Goal: Transaction & Acquisition: Purchase product/service

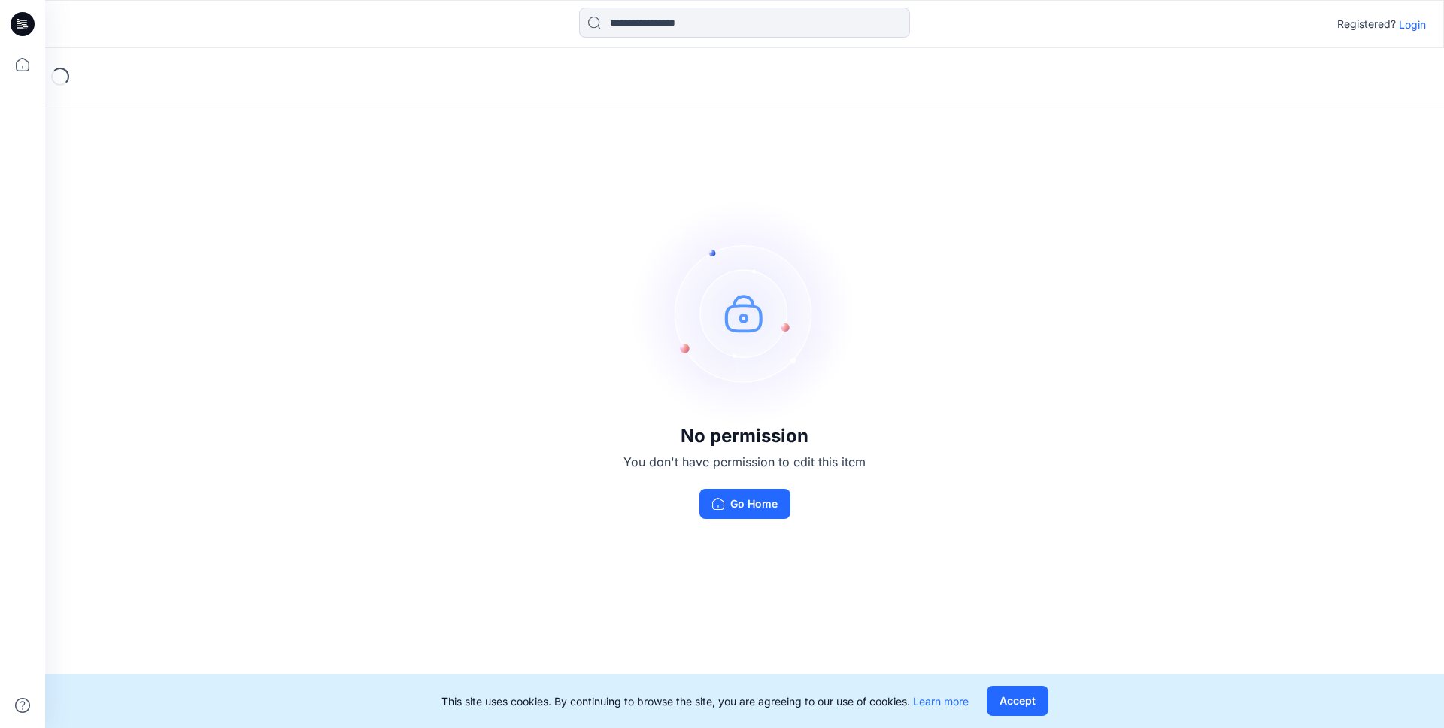
click at [1402, 23] on p "Login" at bounding box center [1412, 25] width 27 height 16
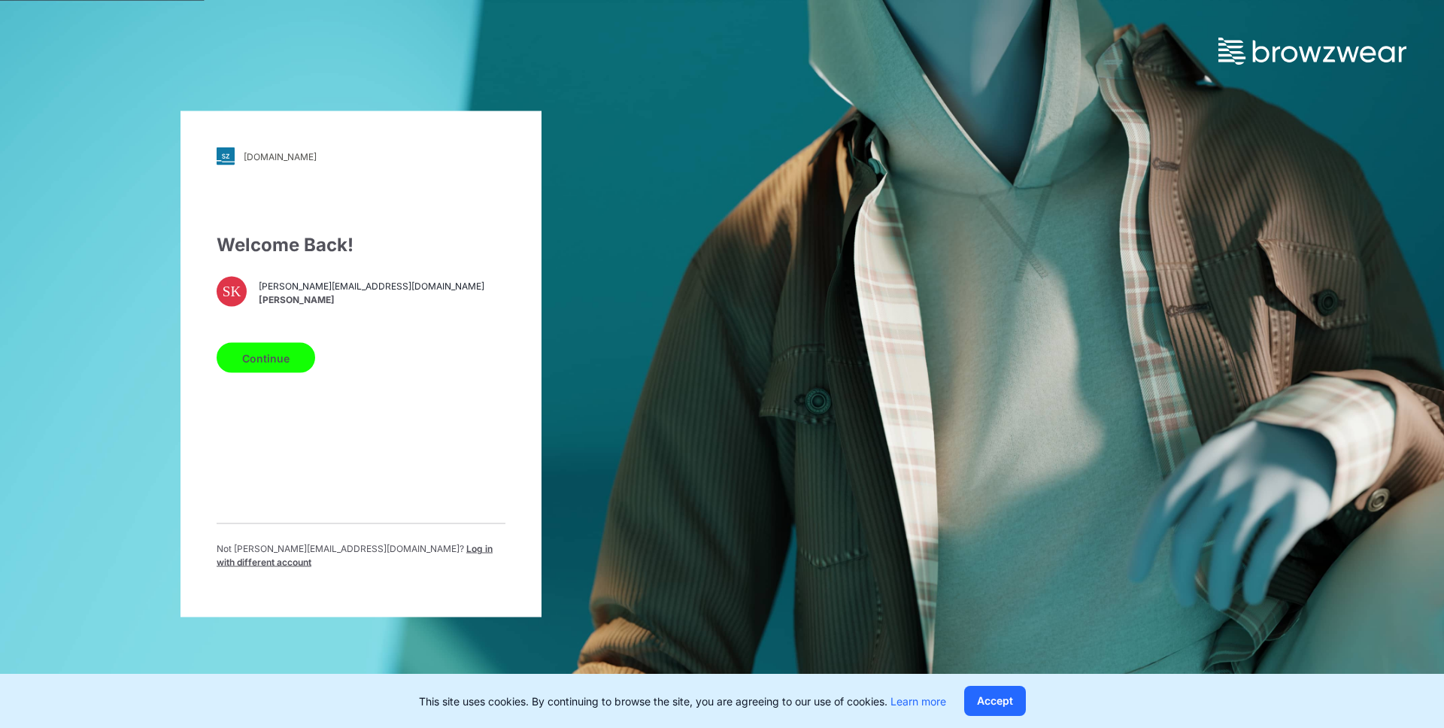
click at [280, 356] on button "Continue" at bounding box center [266, 358] width 99 height 30
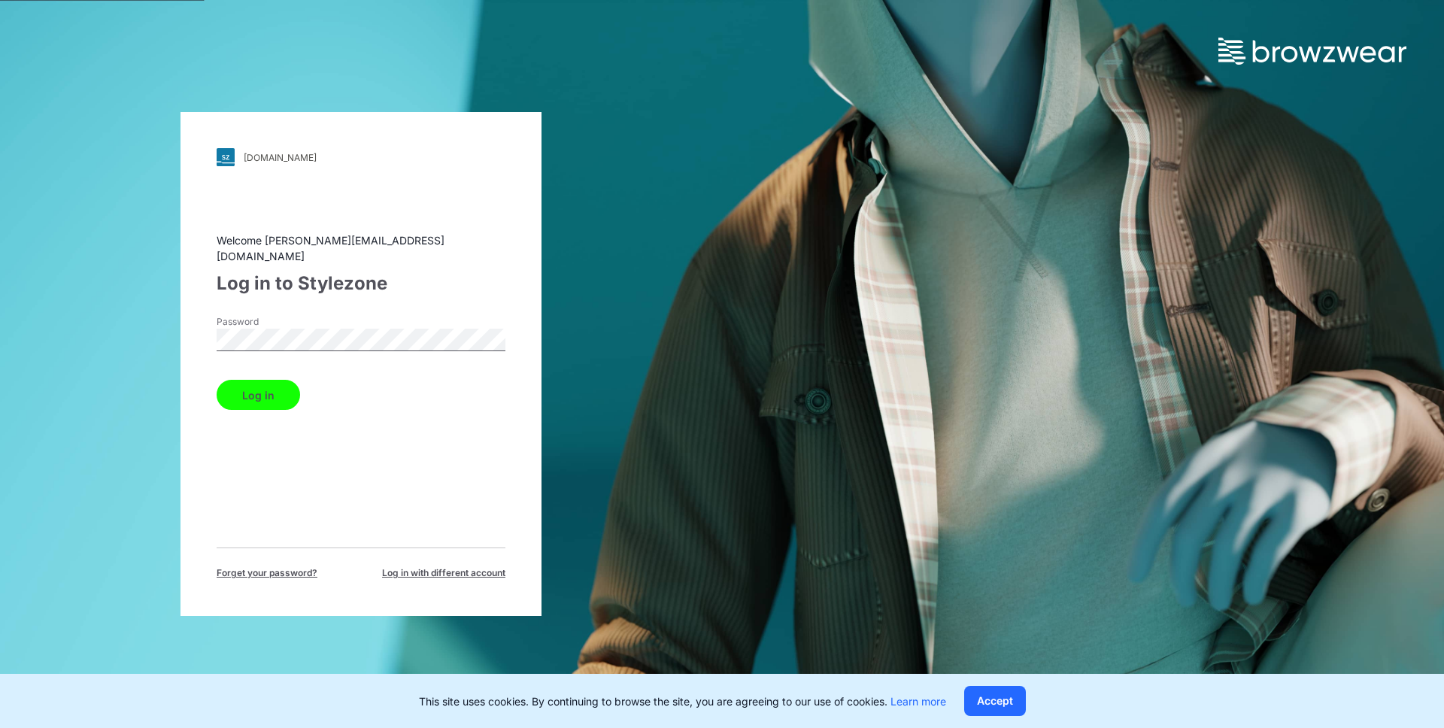
click at [255, 384] on button "Log in" at bounding box center [259, 395] width 84 height 30
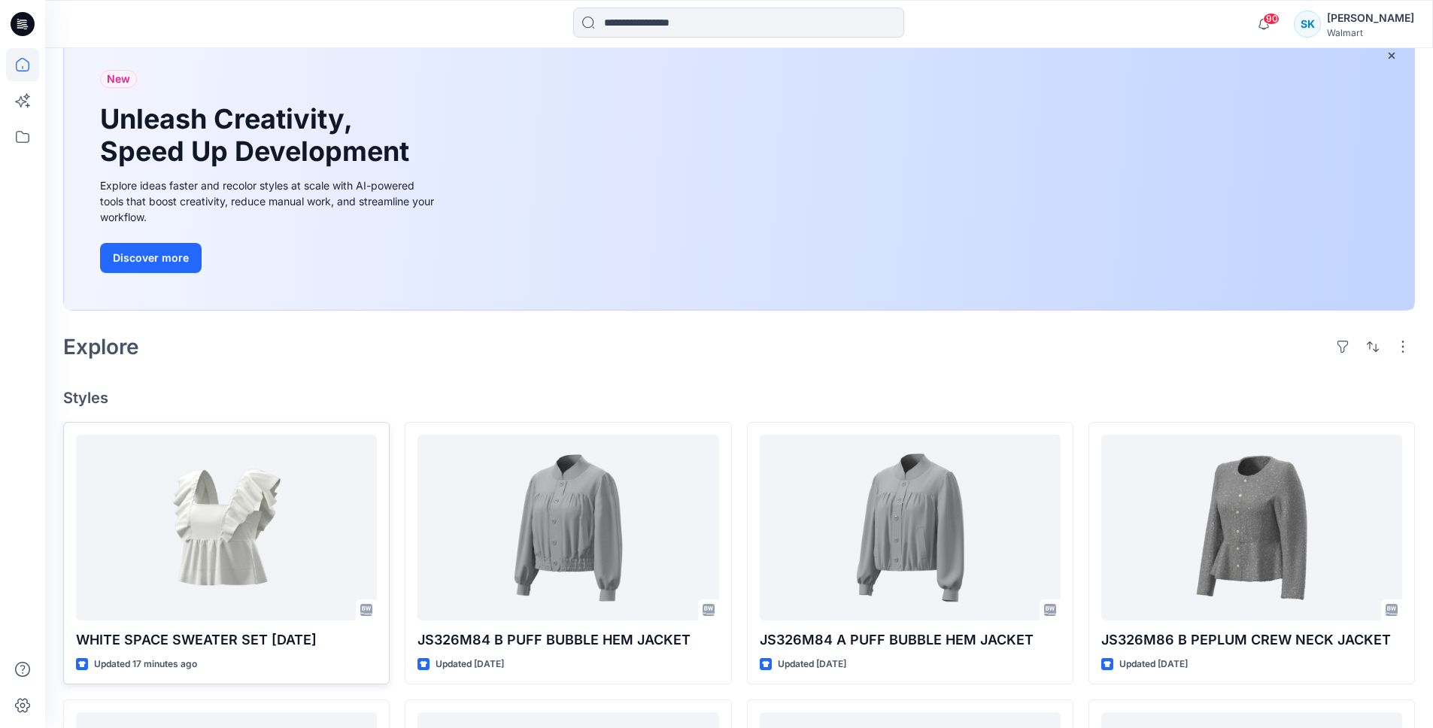
scroll to position [226, 0]
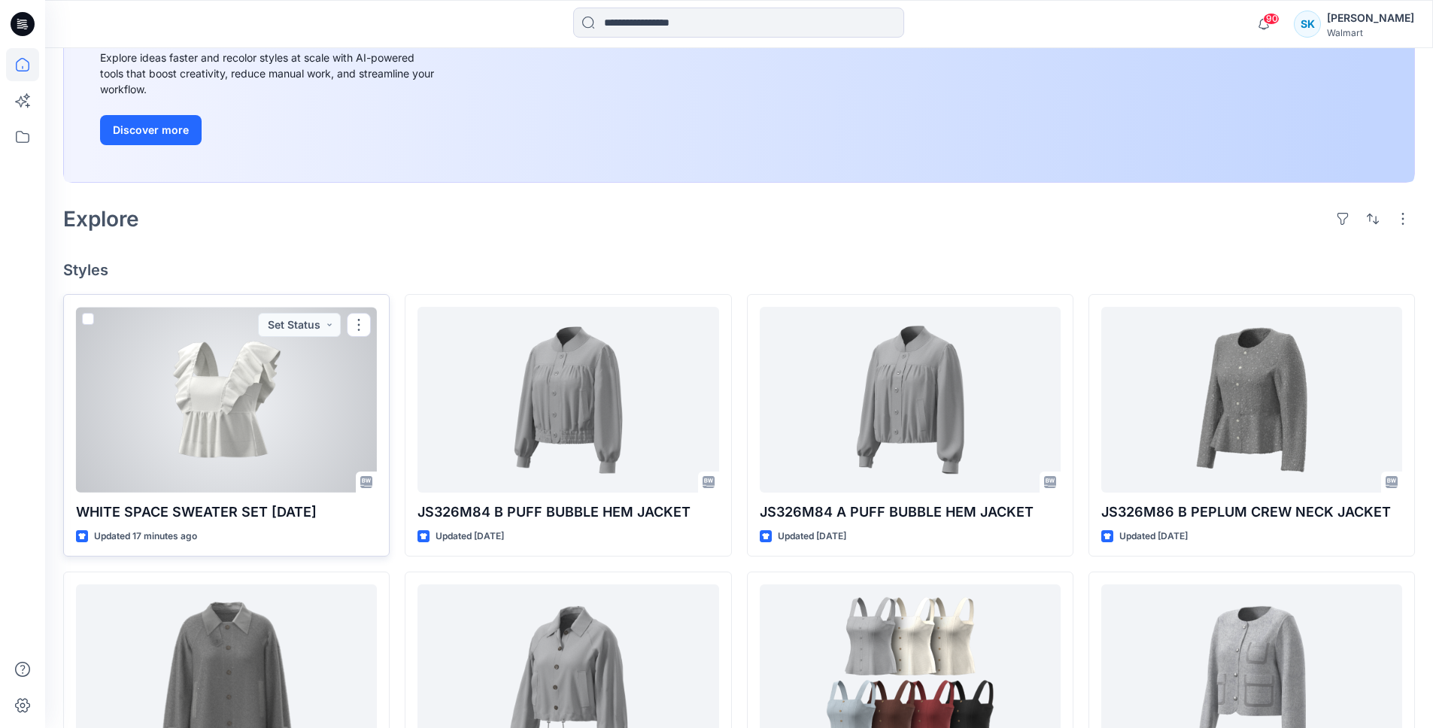
click at [283, 412] on div at bounding box center [226, 400] width 301 height 186
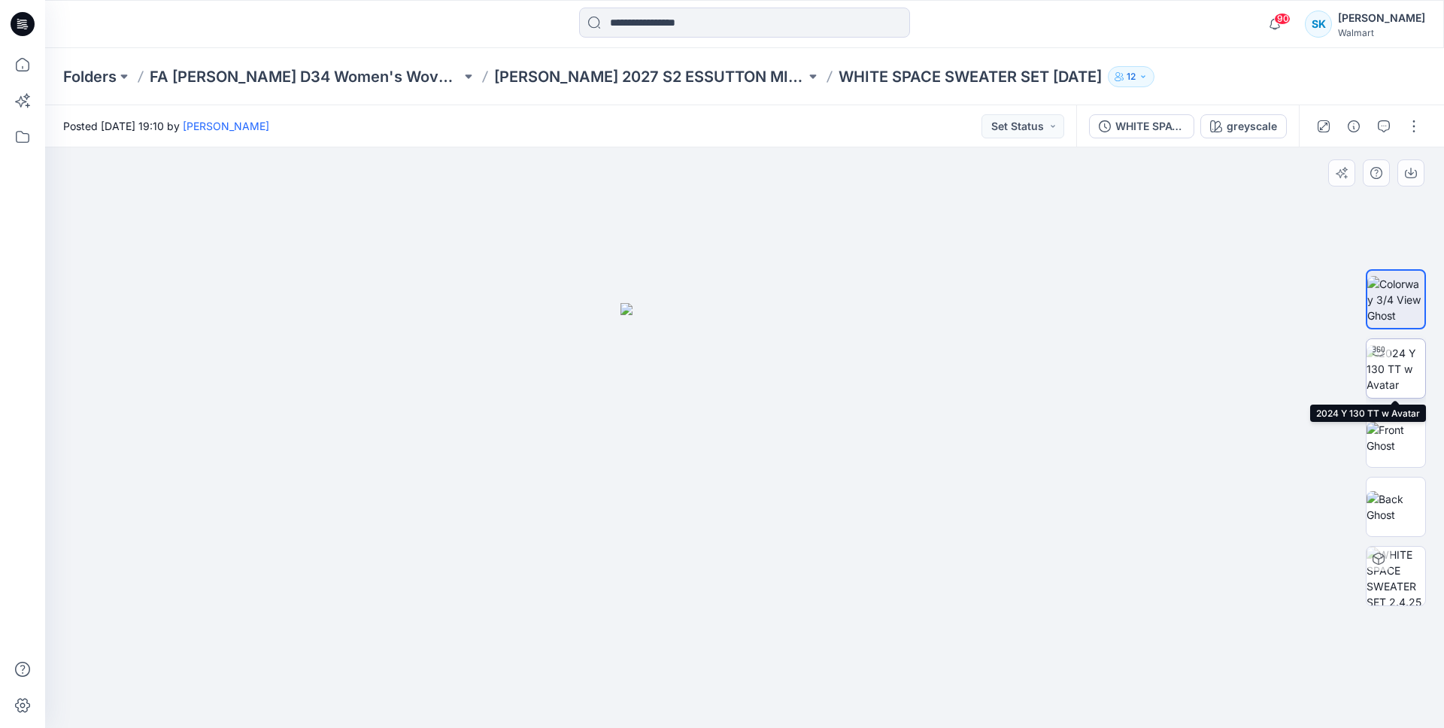
click at [1393, 380] on img at bounding box center [1396, 368] width 59 height 47
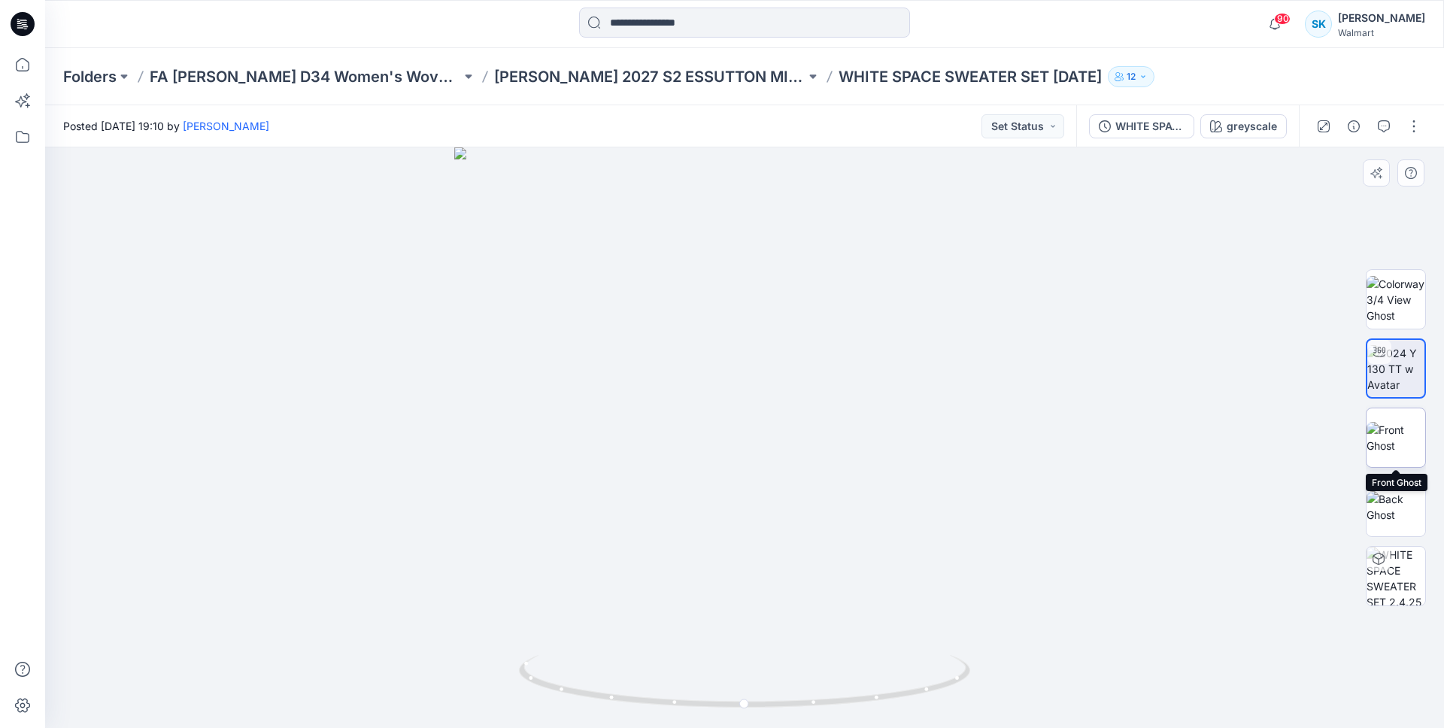
click at [1402, 444] on img at bounding box center [1396, 438] width 59 height 32
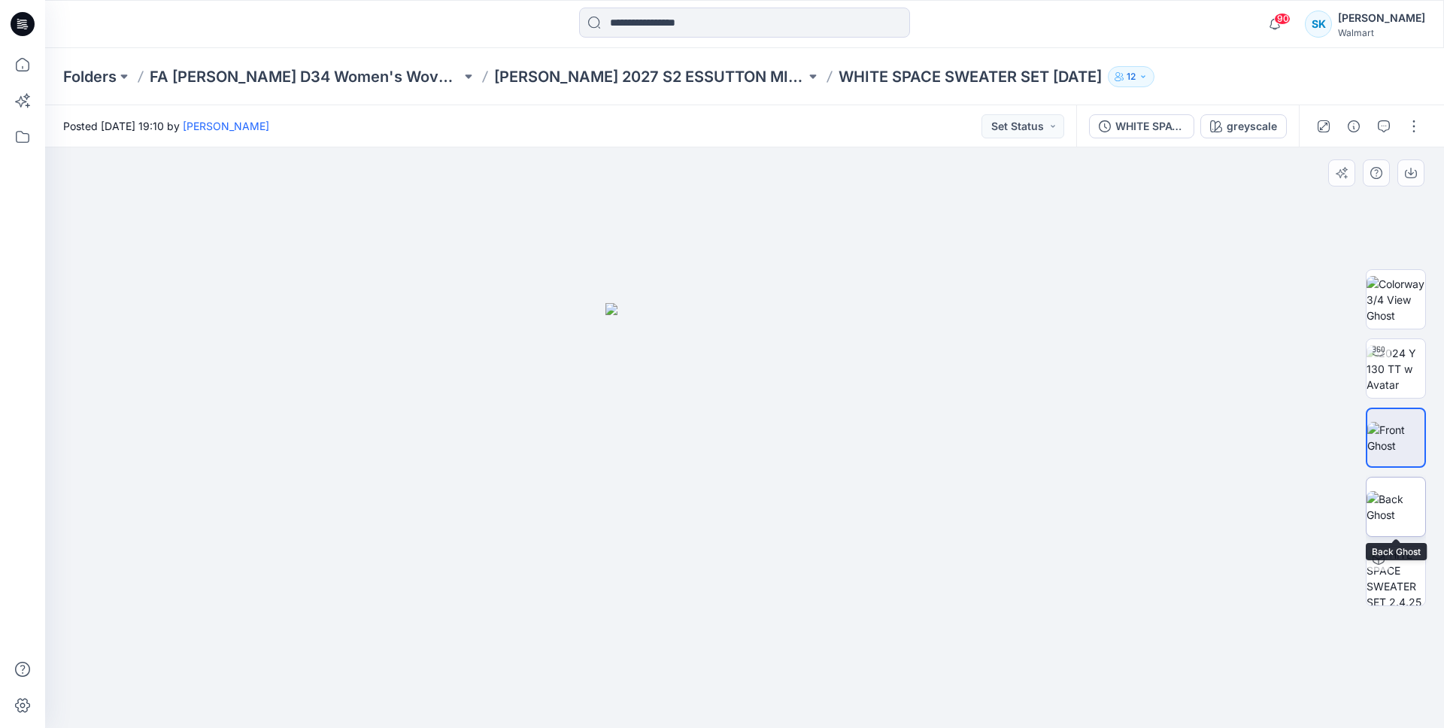
click at [1402, 502] on img at bounding box center [1396, 507] width 59 height 32
click at [1405, 447] on img at bounding box center [1396, 438] width 59 height 32
